Goal: Information Seeking & Learning: Understand process/instructions

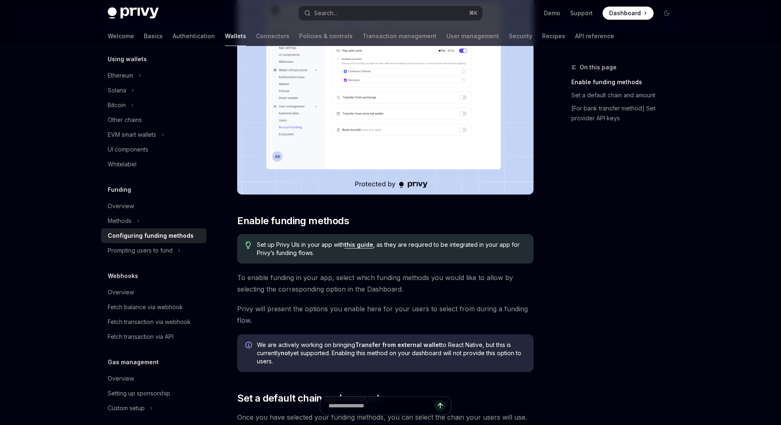
scroll to position [157, 0]
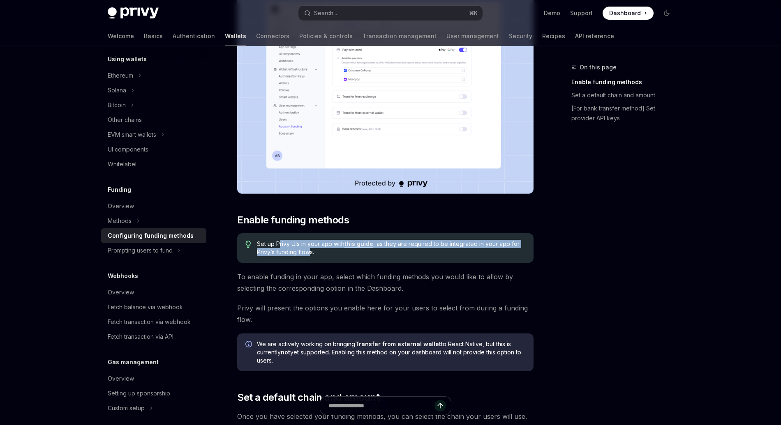
drag, startPoint x: 279, startPoint y: 247, endPoint x: 311, endPoint y: 253, distance: 33.0
click at [311, 253] on span "Set up Privy UIs in your app with this guide , as they are required to be integ…" at bounding box center [391, 248] width 268 height 16
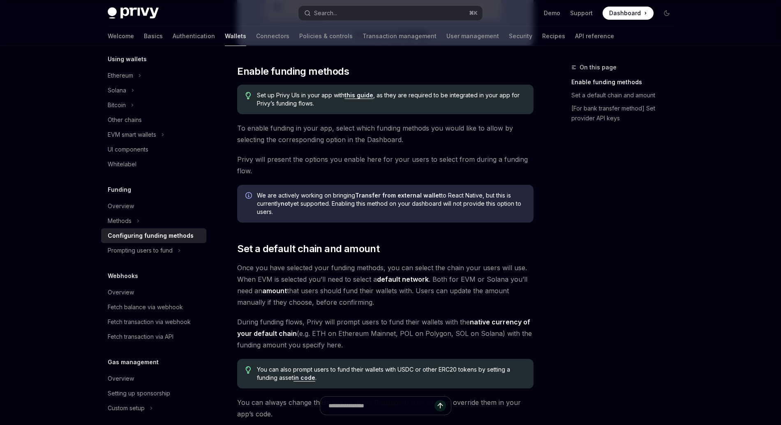
scroll to position [0, 0]
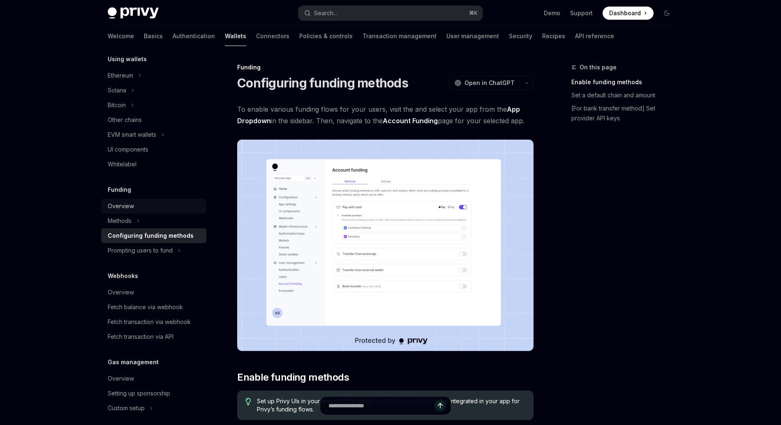
click at [130, 202] on div "Overview" at bounding box center [121, 206] width 26 height 10
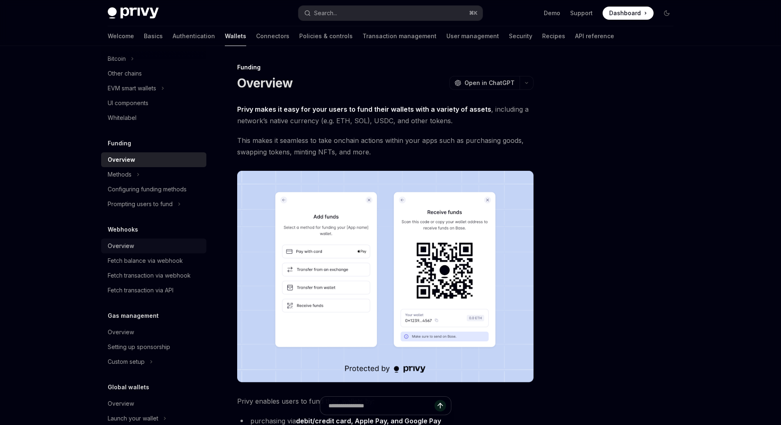
scroll to position [281, 0]
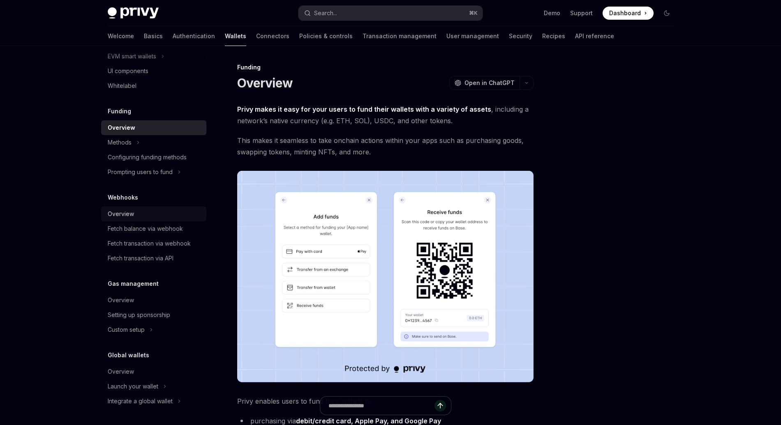
click at [136, 298] on div "Overview" at bounding box center [155, 300] width 94 height 10
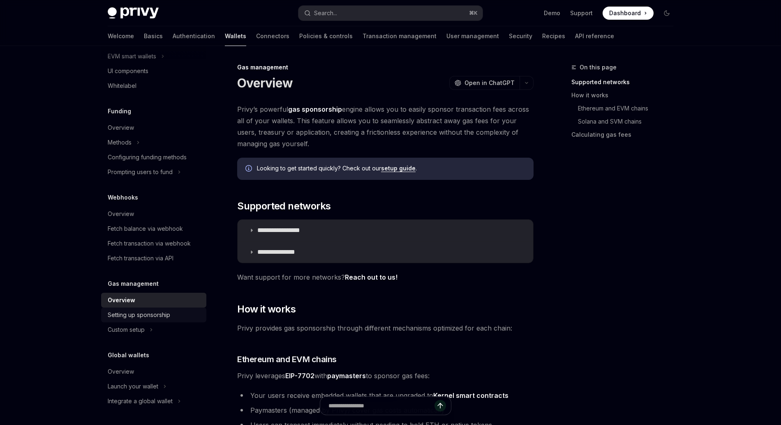
click at [166, 313] on div "Setting up sponsorship" at bounding box center [139, 315] width 62 height 10
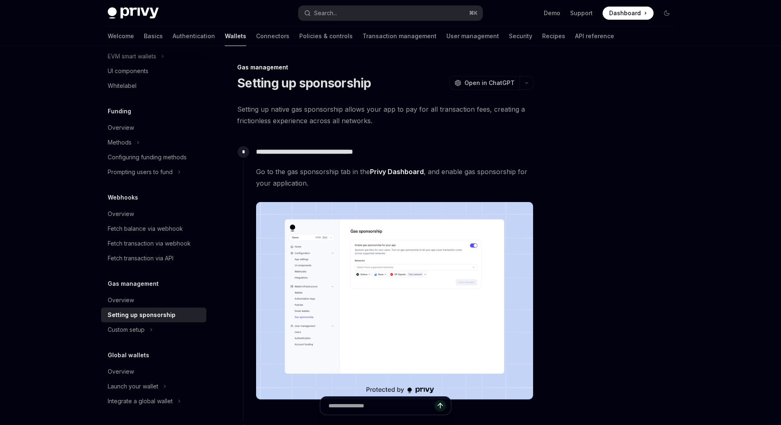
type textarea "*"
